Goal: Information Seeking & Learning: Find specific fact

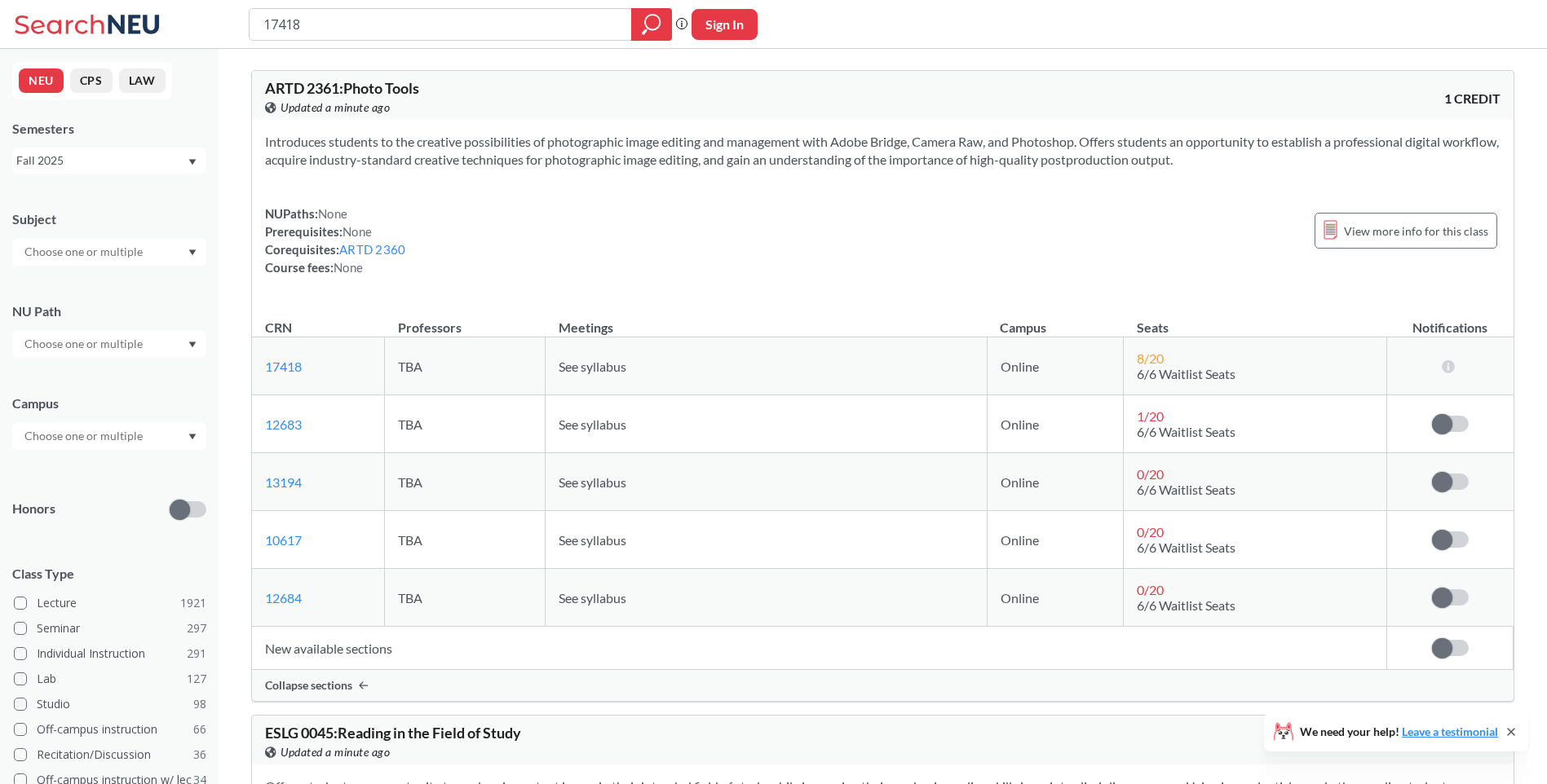
click at [416, 34] on input "17418" at bounding box center [441, 24] width 358 height 28
drag, startPoint x: 419, startPoint y: 34, endPoint x: 133, endPoint y: 29, distance: 286.0
click at [133, 29] on div "17418 Phrase search guarantees the exact search appears in the results. Ex. If …" at bounding box center [773, 24] width 1547 height 49
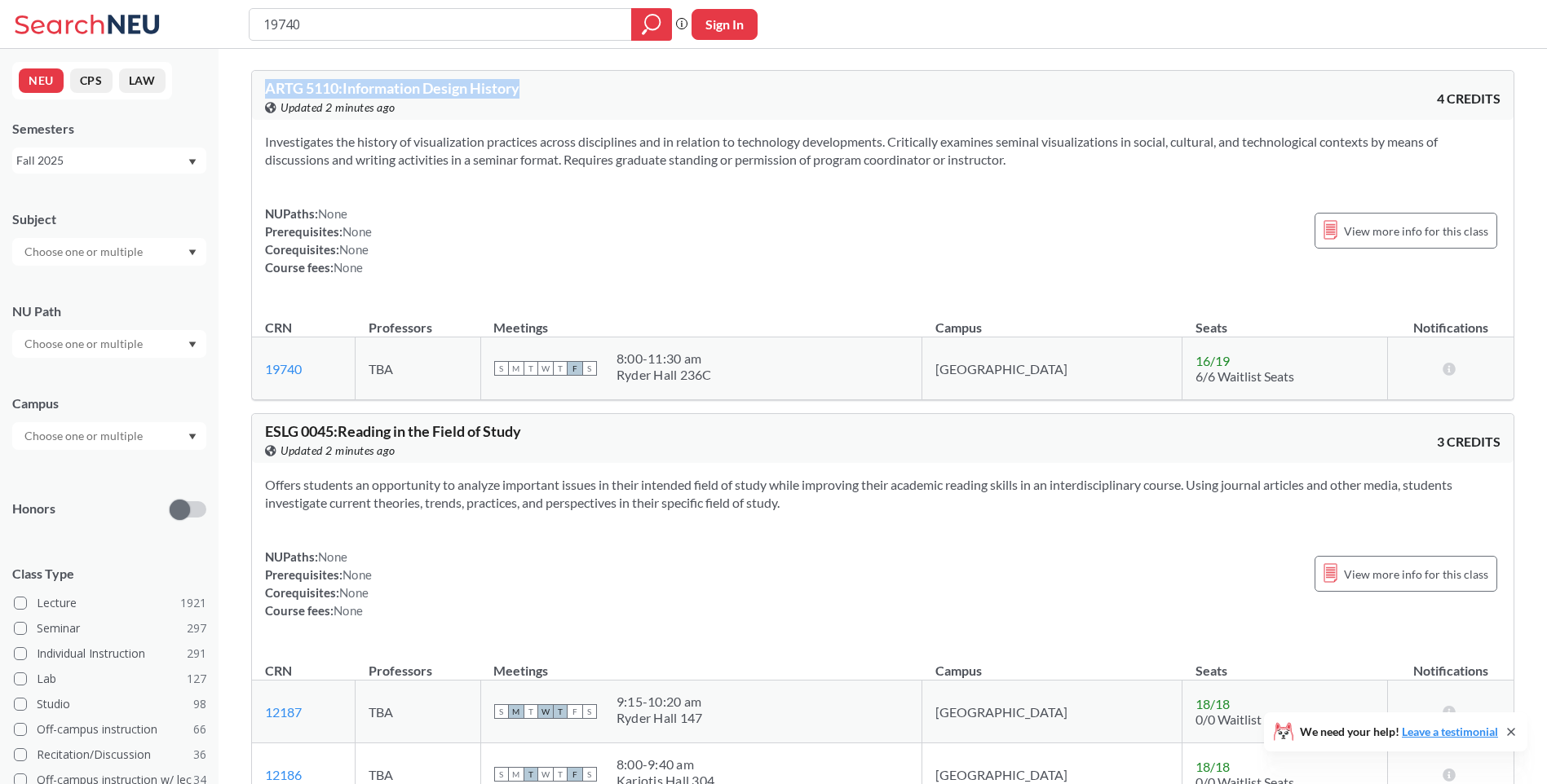
drag, startPoint x: 537, startPoint y: 84, endPoint x: 265, endPoint y: 84, distance: 272.0
click at [265, 84] on div "ARTG 5110 : Information Design History View this course on Banner. Updated 2 mi…" at bounding box center [574, 99] width 618 height 36
copy span "ARTG 5110 : Information Design History"
click at [423, 28] on input "19740" at bounding box center [441, 24] width 358 height 28
drag, startPoint x: 373, startPoint y: 28, endPoint x: 215, endPoint y: 45, distance: 158.9
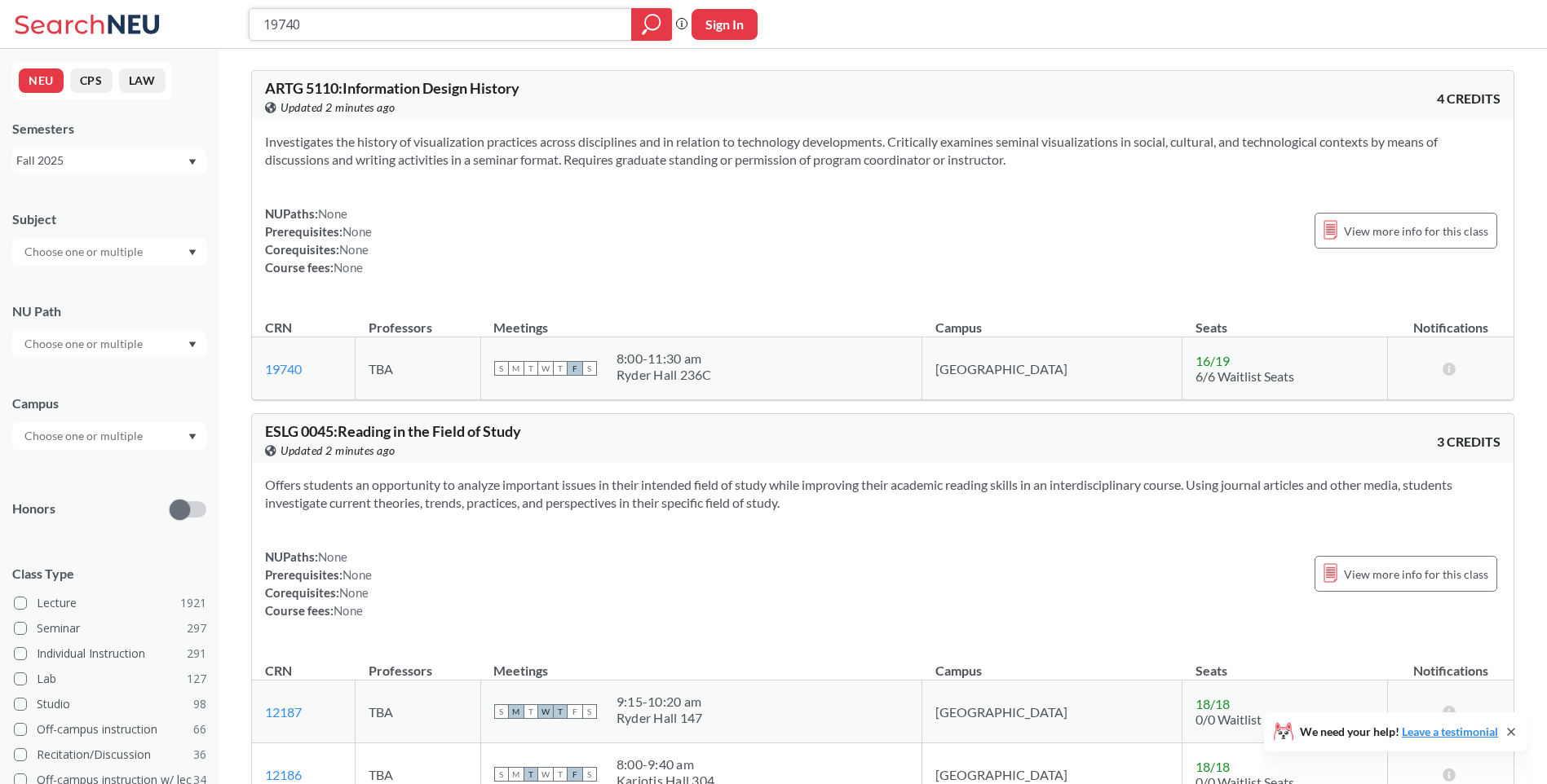
click at [211, 47] on div "19740 Phrase search guarantees the exact search appears in the results. Ex. If …" at bounding box center [773, 24] width 1547 height 49
paste input "3213"
type input "13213"
